Goal: Find specific page/section: Find specific page/section

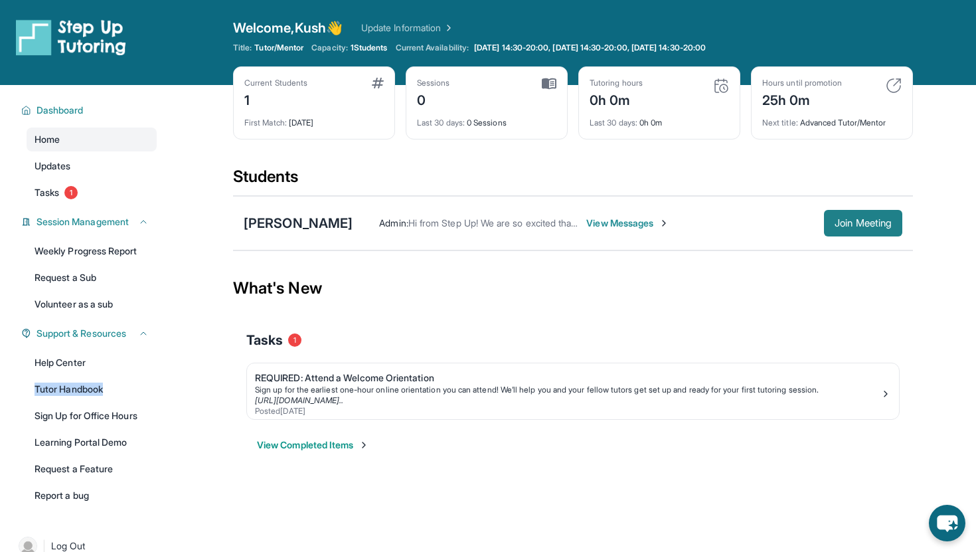
click at [857, 224] on span "Join Meeting" at bounding box center [863, 223] width 57 height 8
click at [212, 383] on main "Current Students 1 First Match : [DATE] Sessions 0 Last 30 days : 0 Sessions Tu…" at bounding box center [573, 284] width 806 height 398
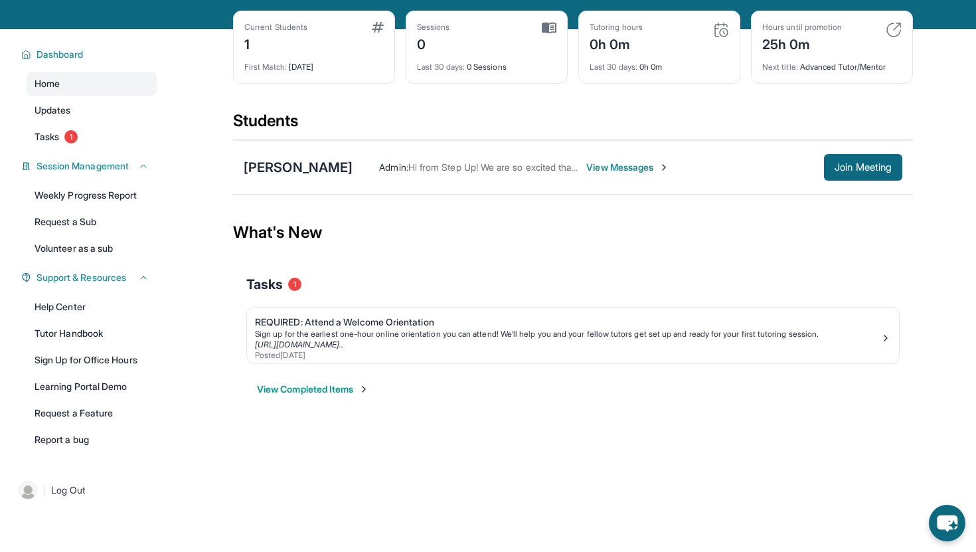
scroll to position [39, 0]
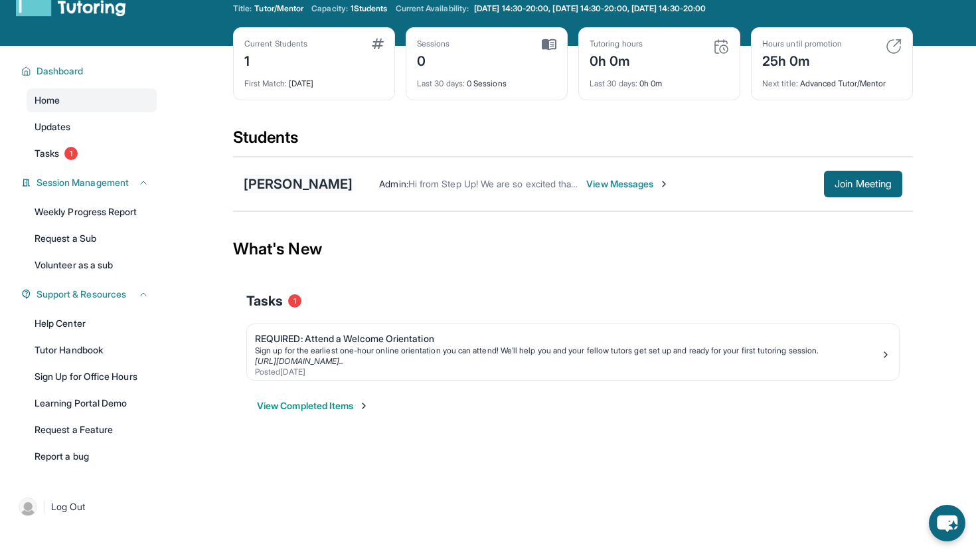
click at [272, 187] on div "[PERSON_NAME]" at bounding box center [298, 184] width 109 height 19
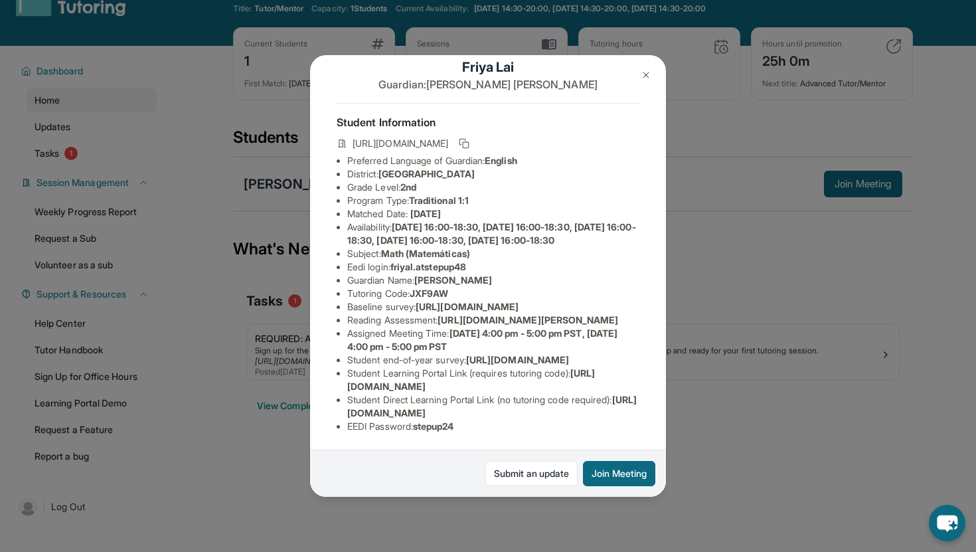
scroll to position [83, 0]
drag, startPoint x: 526, startPoint y: 286, endPoint x: 327, endPoint y: 270, distance: 199.8
click at [327, 270] on div "Friya Lai Guardian: [PERSON_NAME] Student Information [URL][DOMAIN_NAME] Prefer…" at bounding box center [488, 276] width 356 height 442
click at [470, 301] on span "[URL][DOMAIN_NAME]" at bounding box center [467, 306] width 103 height 11
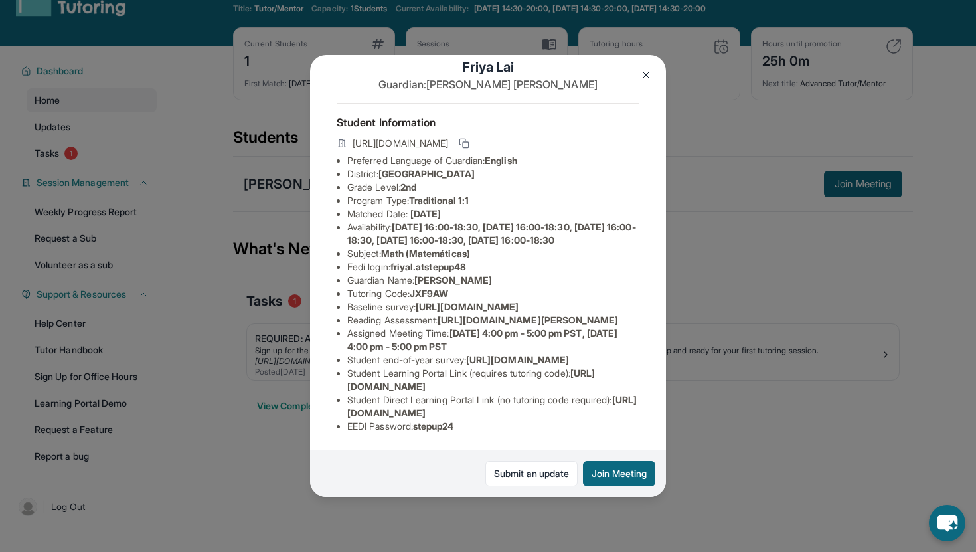
drag, startPoint x: 346, startPoint y: 274, endPoint x: 679, endPoint y: 300, distance: 333.8
click at [679, 300] on div "Friya Lai Guardian: [PERSON_NAME] Student Information [URL][DOMAIN_NAME] Prefer…" at bounding box center [488, 276] width 976 height 552
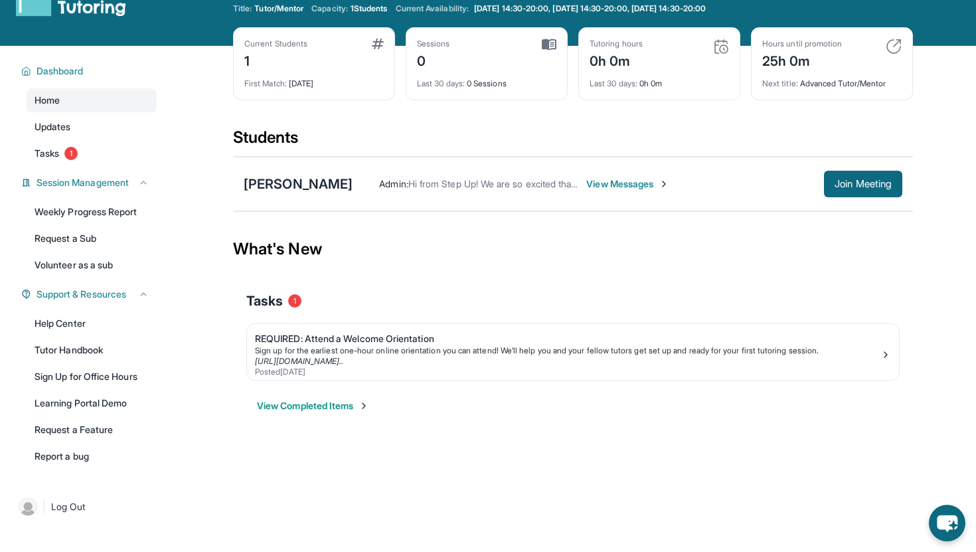
click at [586, 187] on span "View Messages" at bounding box center [627, 183] width 83 height 13
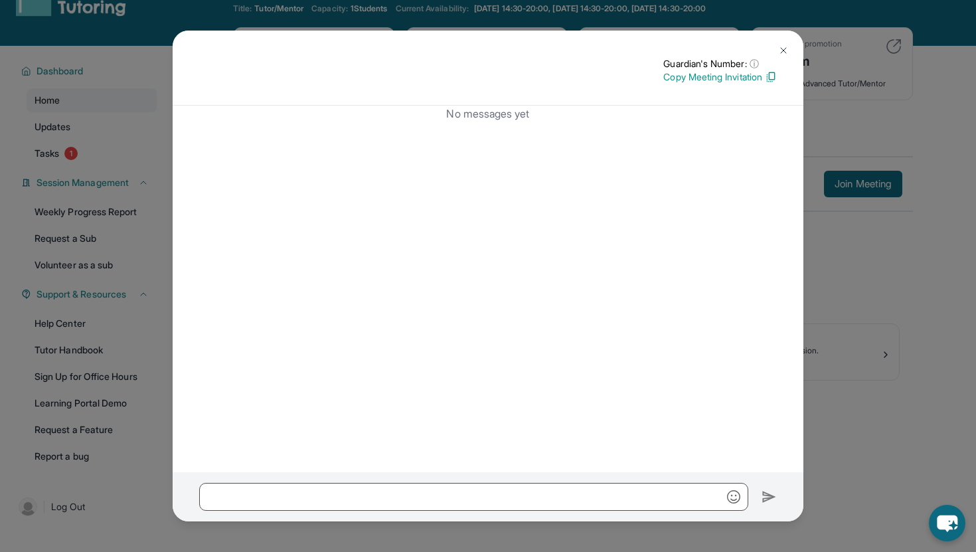
click at [780, 40] on button at bounding box center [783, 50] width 27 height 27
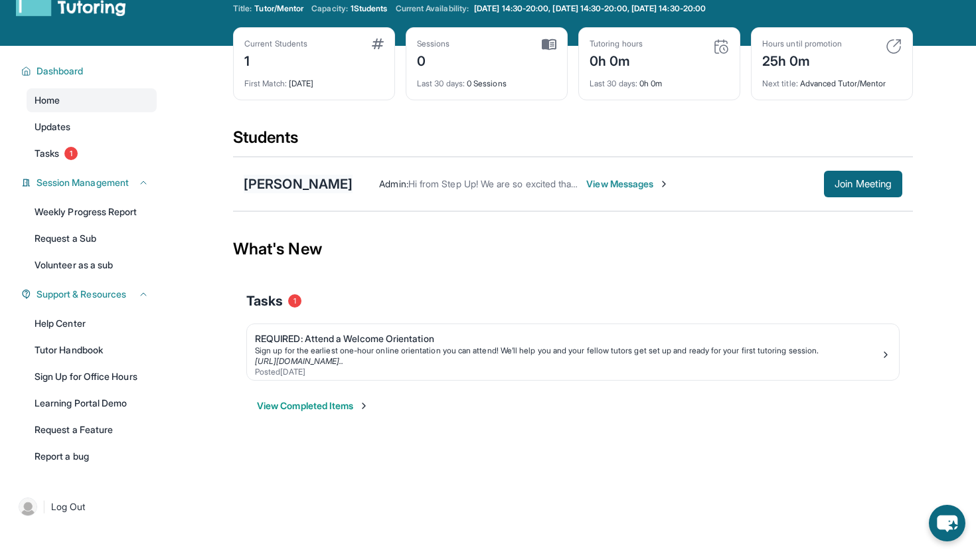
click at [286, 175] on div "[PERSON_NAME]" at bounding box center [298, 184] width 109 height 19
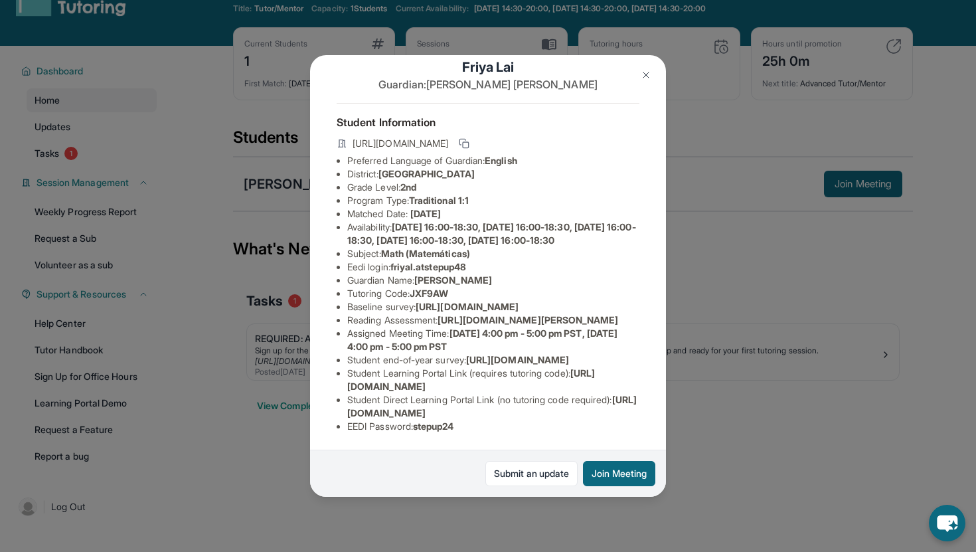
scroll to position [70, 474]
drag, startPoint x: 347, startPoint y: 287, endPoint x: 618, endPoint y: 316, distance: 271.9
click at [618, 316] on div "Friya Lai Guardian: [PERSON_NAME] Student Information [URL][DOMAIN_NAME] Prefer…" at bounding box center [488, 276] width 356 height 442
copy span "[URL][DOMAIN_NAME]"
click at [643, 77] on img at bounding box center [646, 75] width 11 height 11
